Goal: Navigation & Orientation: Find specific page/section

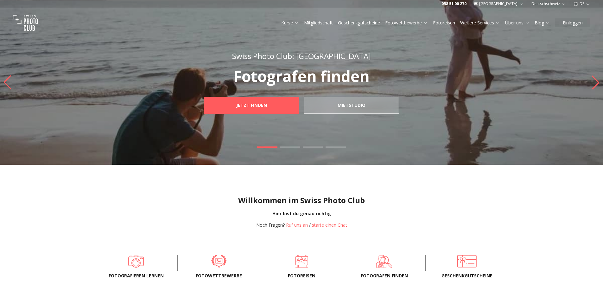
click at [434, 21] on link "Fotoreisen" at bounding box center [444, 23] width 22 height 6
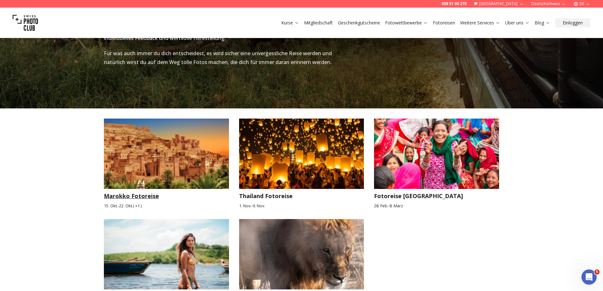
scroll to position [949, 0]
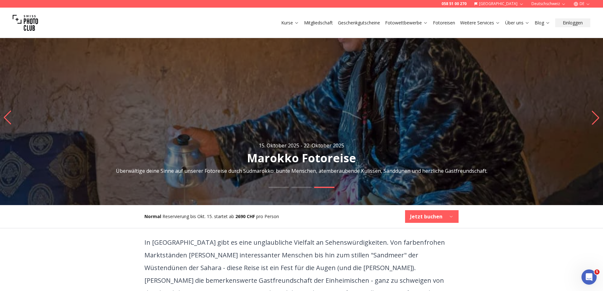
click at [579, 1] on button "DE" at bounding box center [582, 4] width 22 height 8
click at [580, 27] on link "en" at bounding box center [581, 29] width 13 height 8
